Goal: Task Accomplishment & Management: Manage account settings

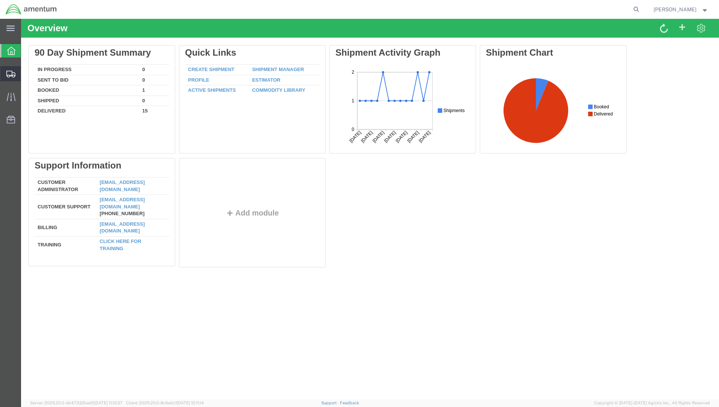
click at [0, 0] on span "Create from Template" at bounding box center [0, 0] width 0 height 0
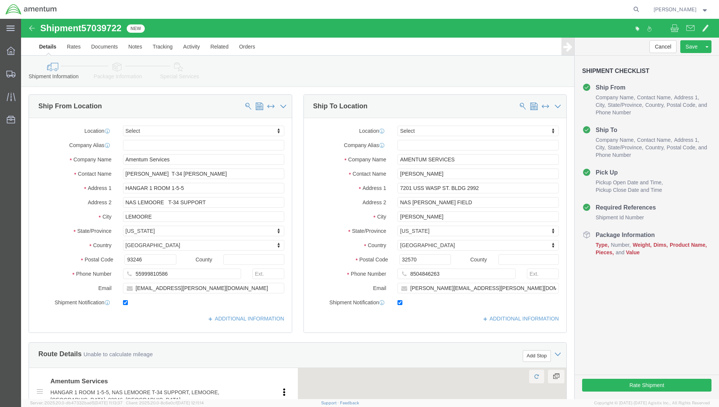
select select
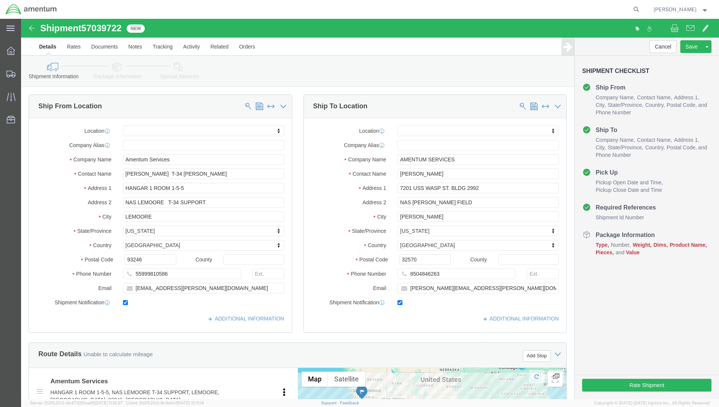
scroll to position [339, 0]
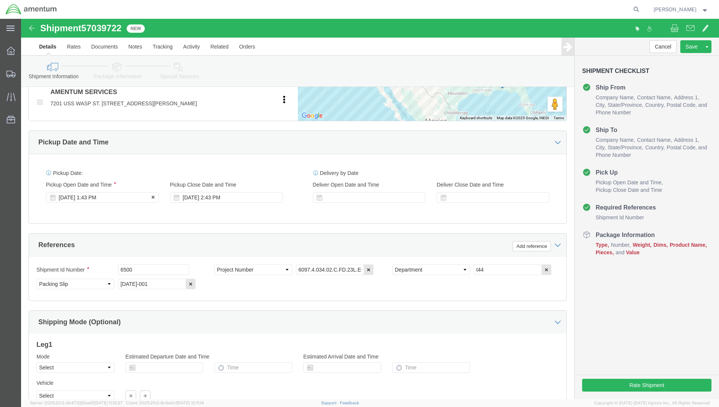
click div "Oct 06 2025 1:43 PM"
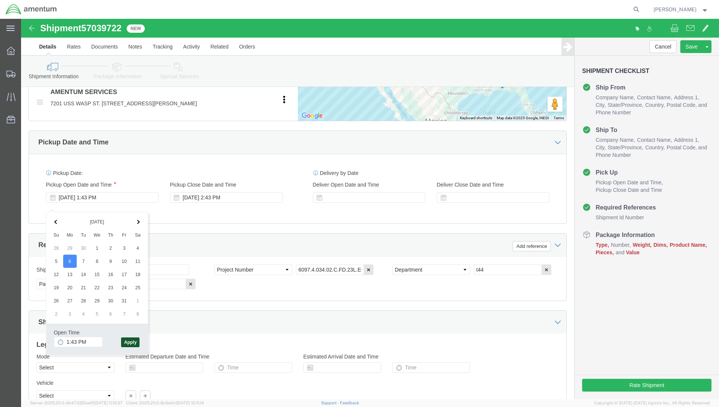
click button "Apply"
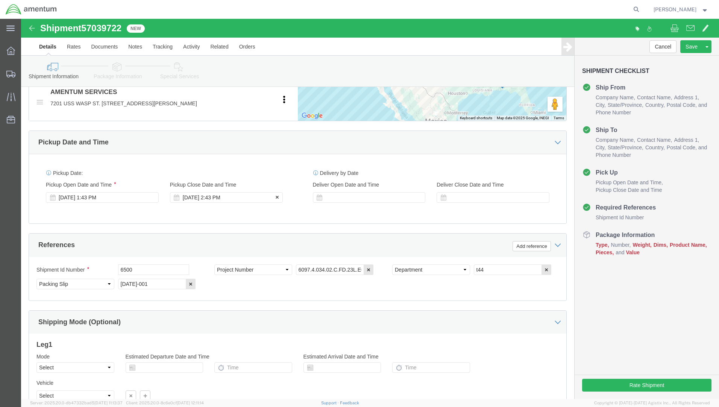
click div "Oct 06 2025 2:43 PM"
click div "Oct 07 2025 2:43 PM"
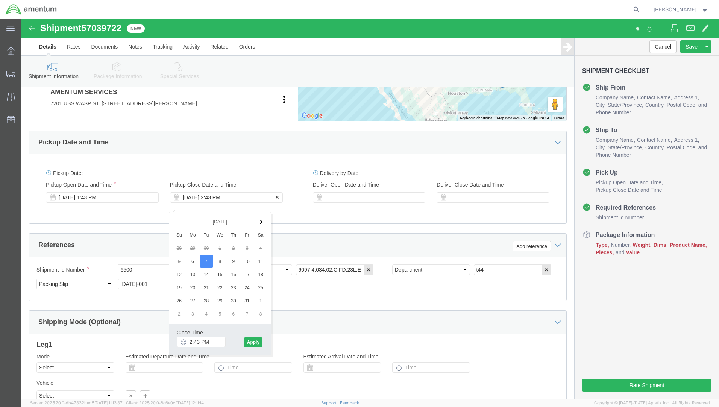
click div "Oct 07 2025 2:43 PM"
click button "Apply"
click button "Continue"
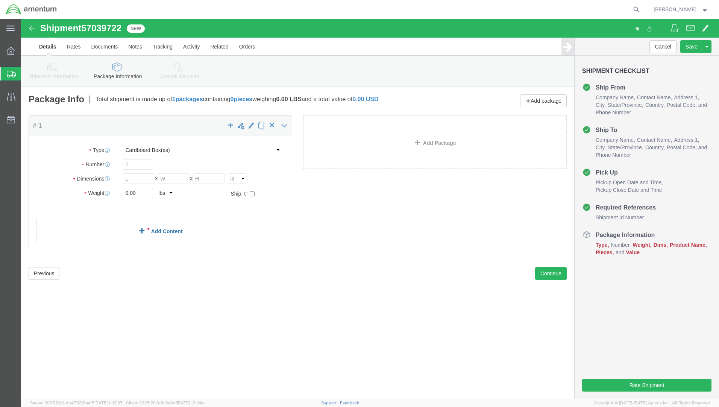
click link "Add Content"
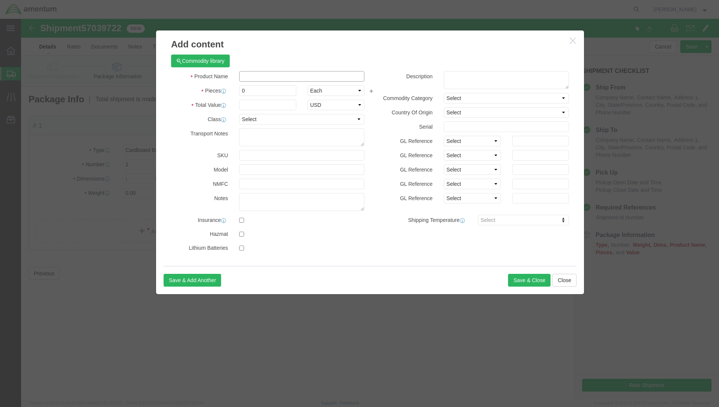
click input "text"
type input "AIRCRAFT TOOL"
click input "0"
type input "1"
click input "text"
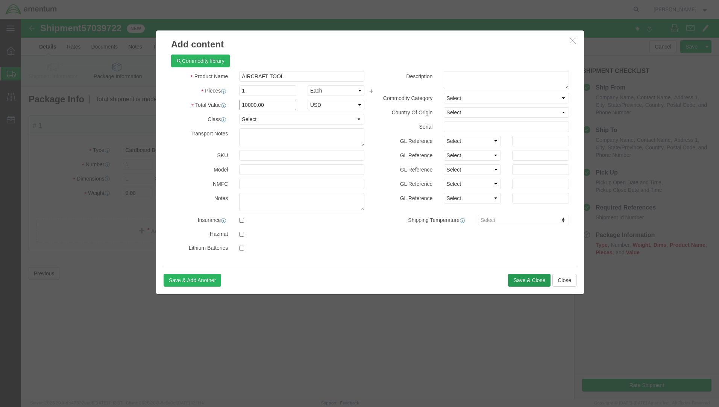
type input "10000.00"
click button "Save & Close"
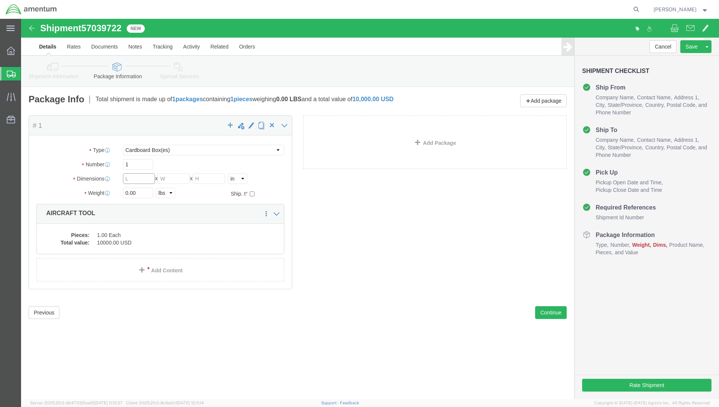
click input "text"
type input "25"
type input "19"
type input "16"
click input "0.00"
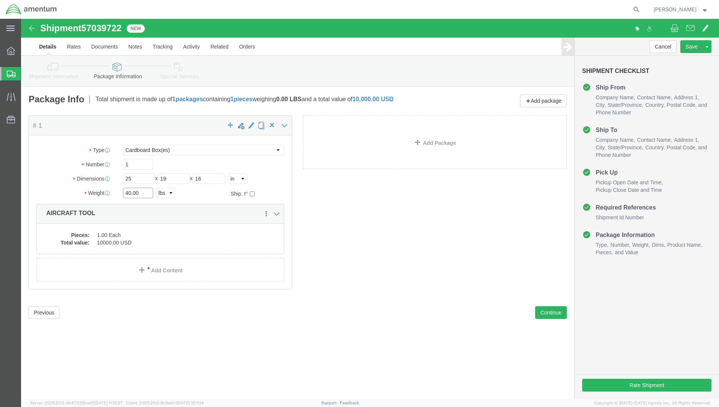
type input "40.00"
click div "Please fix the following errors Ship From Location Location My Profile Location…"
click button "Continue"
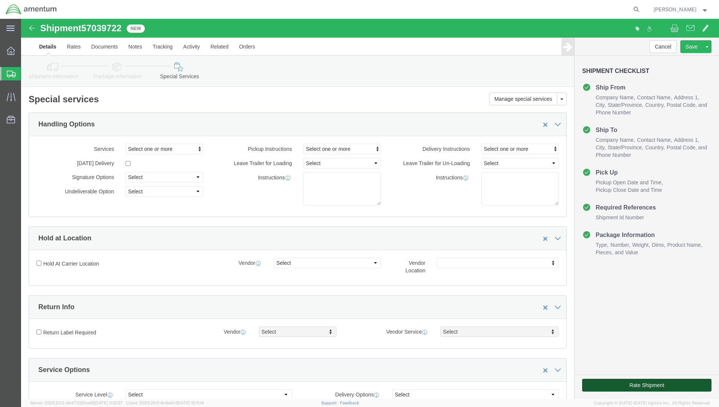
click button "Rate Shipment"
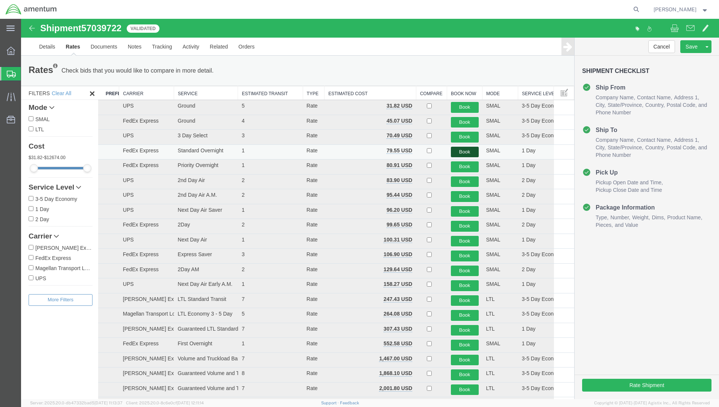
click at [460, 151] on button "Book" at bounding box center [465, 152] width 28 height 11
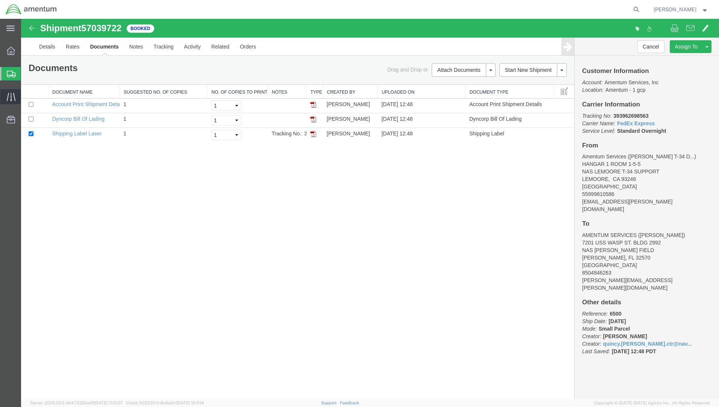
click at [12, 98] on icon at bounding box center [11, 97] width 9 height 9
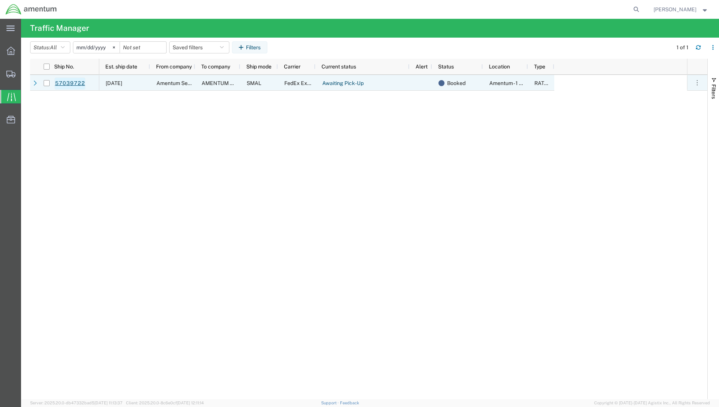
click at [62, 82] on link "57039722" at bounding box center [70, 83] width 31 height 12
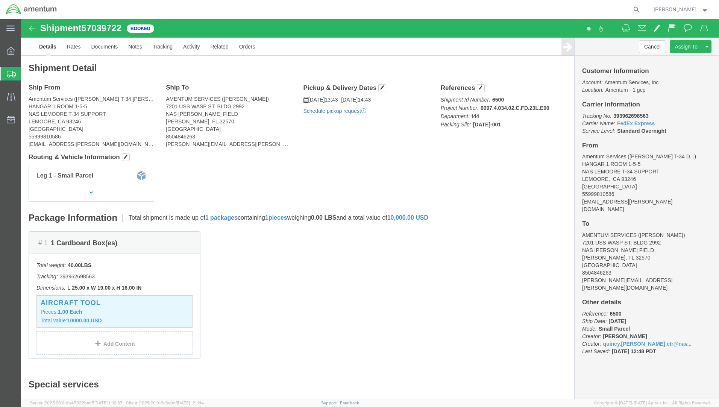
click link "Schedule pickup request"
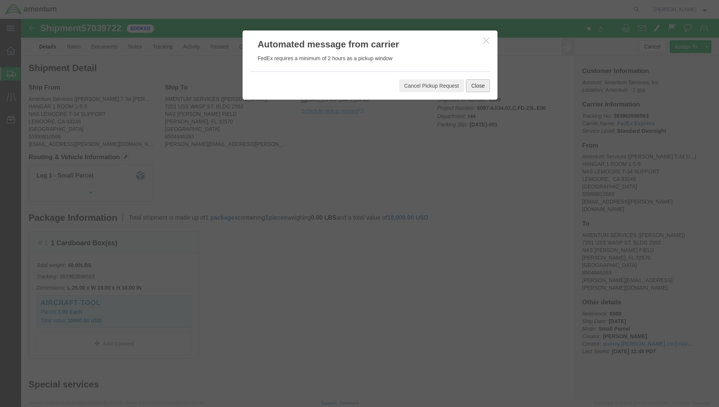
click button "Close"
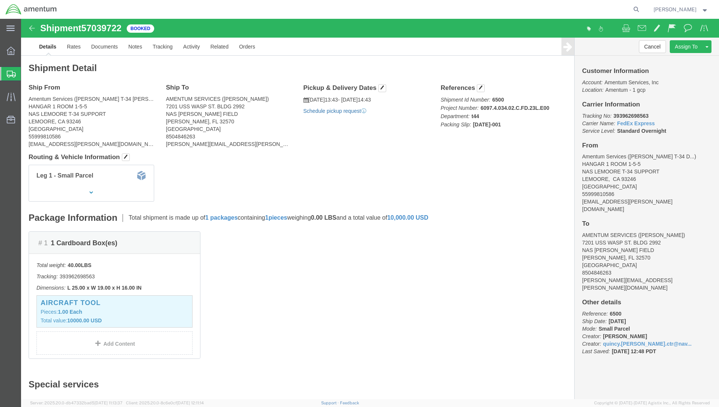
click link "Schedule pickup request"
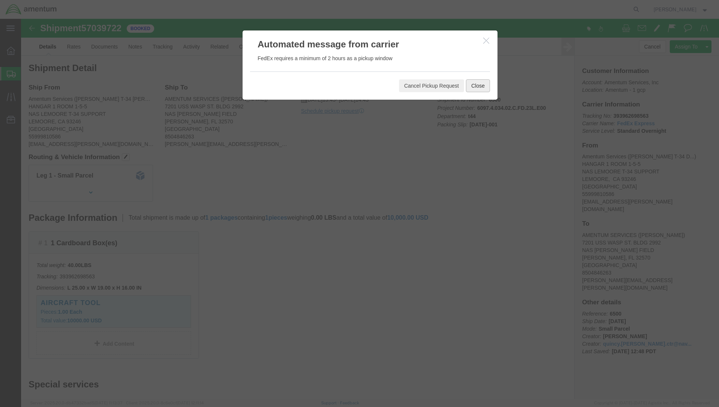
click button "Close"
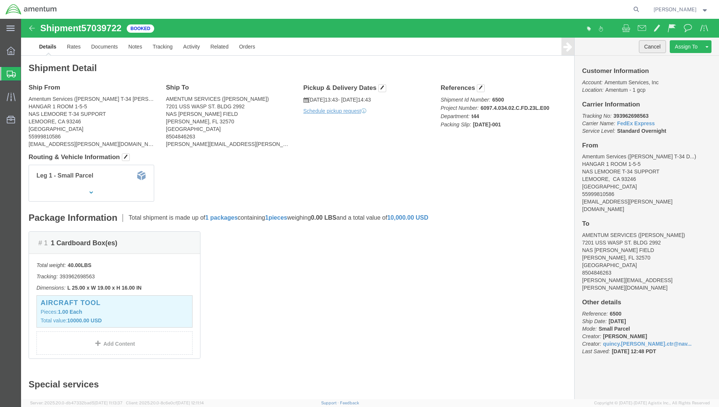
click button "Cancel"
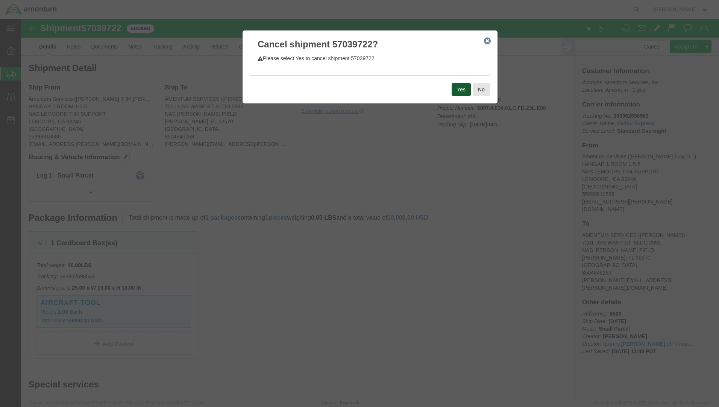
click button "Yes"
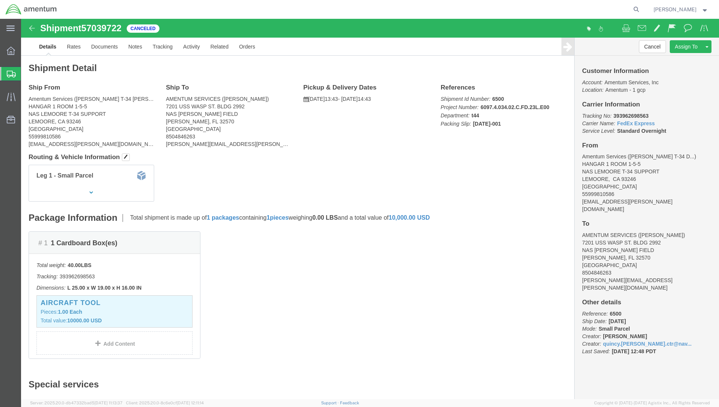
click at [704, 11] on strong "button" at bounding box center [705, 9] width 7 height 3
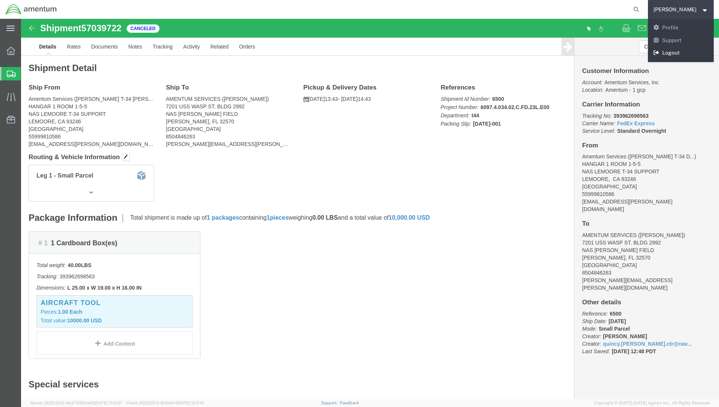
click at [688, 50] on link "Logout" at bounding box center [681, 53] width 66 height 13
